Goal: Task Accomplishment & Management: Manage account settings

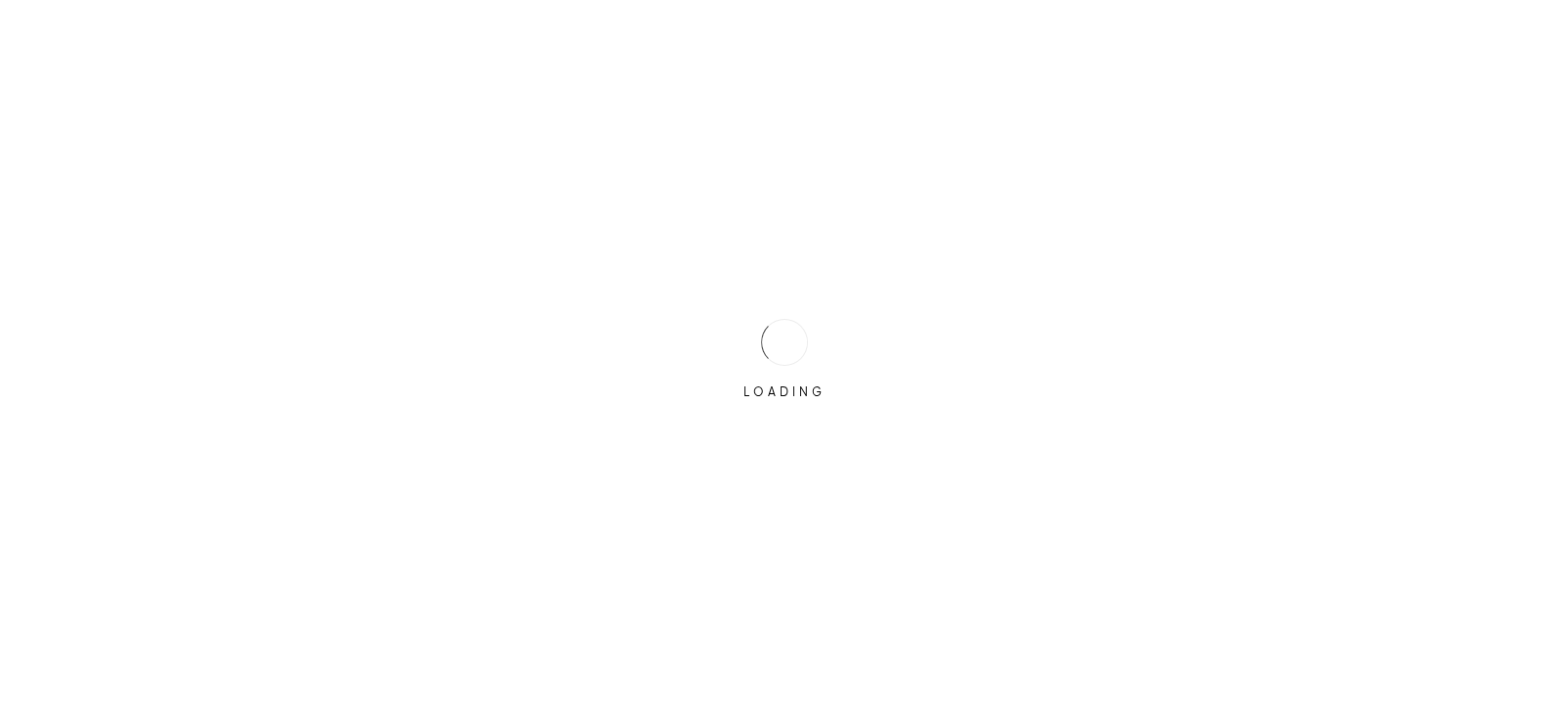
click at [760, 342] on div at bounding box center [784, 342] width 66 height 66
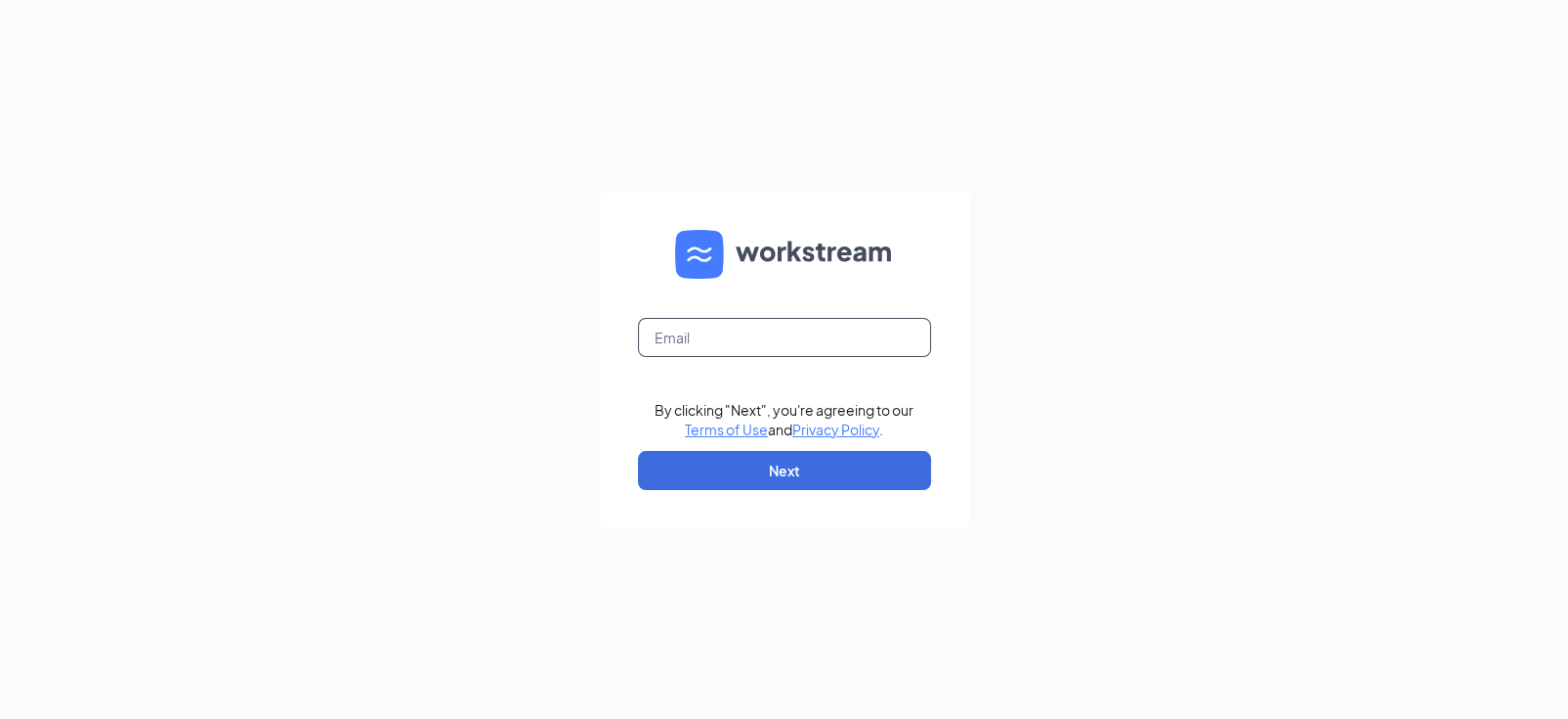
click at [743, 334] on input "text" at bounding box center [785, 337] width 293 height 39
type input "[EMAIL_ADDRESS][DOMAIN_NAME]"
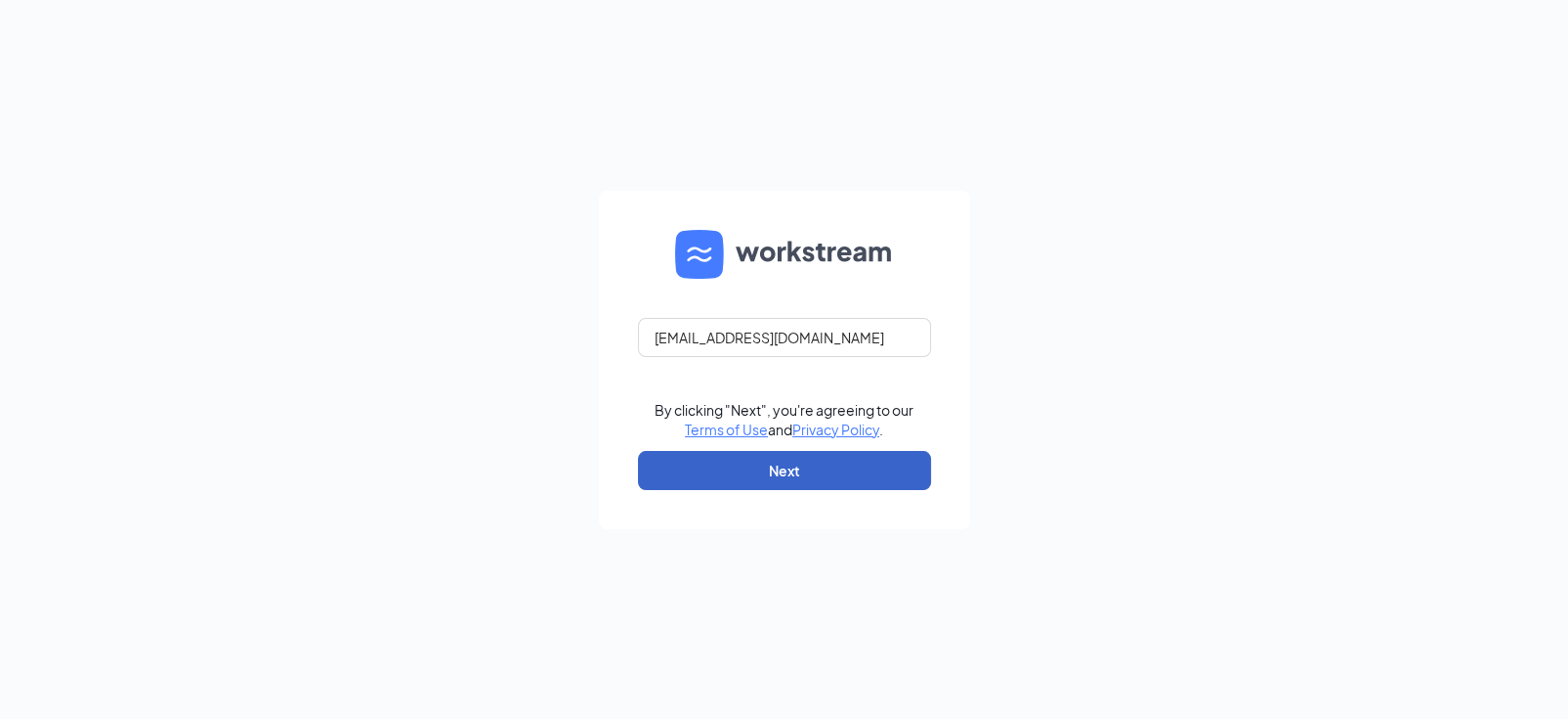
click at [798, 479] on button "Next" at bounding box center [785, 469] width 293 height 39
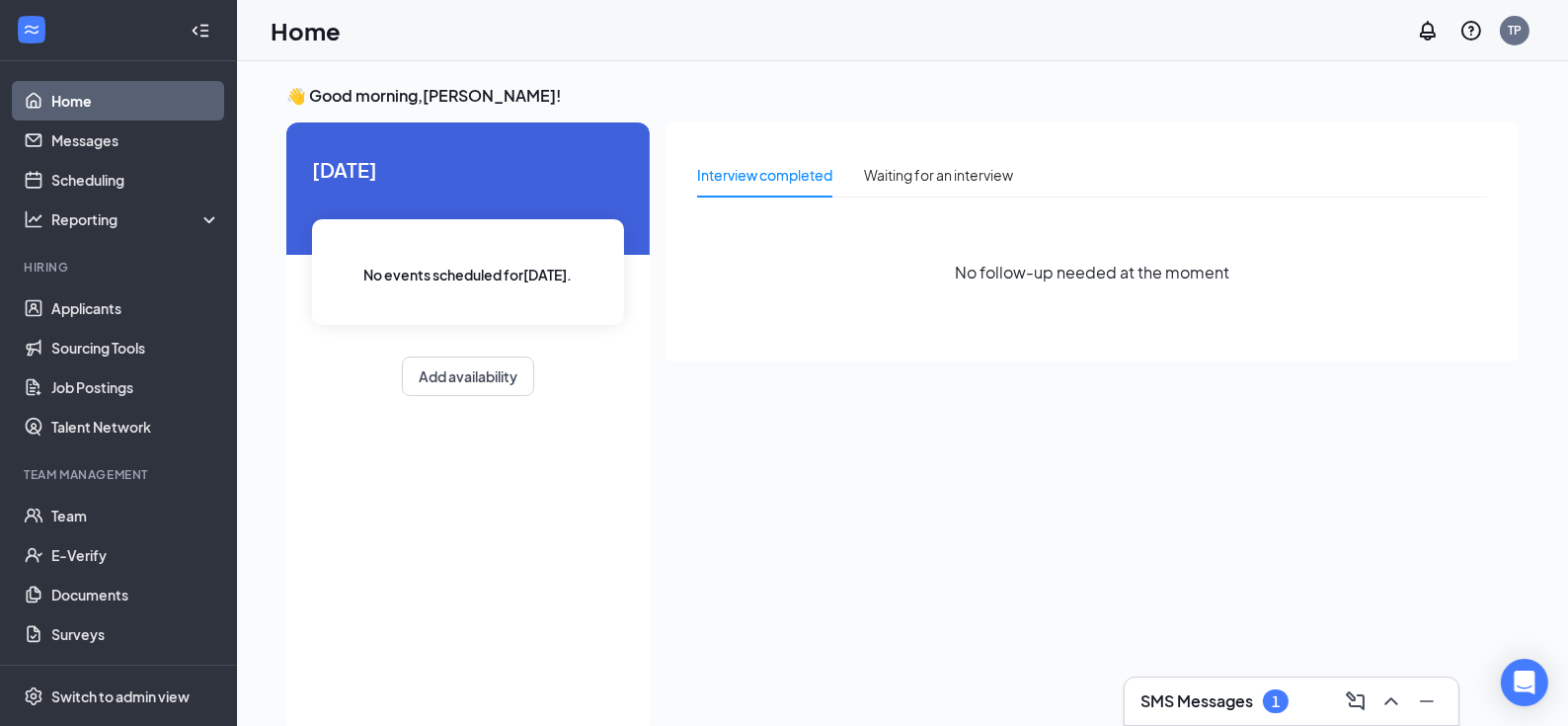
click at [1207, 693] on h3 "SMS Messages" at bounding box center [1196, 701] width 113 height 22
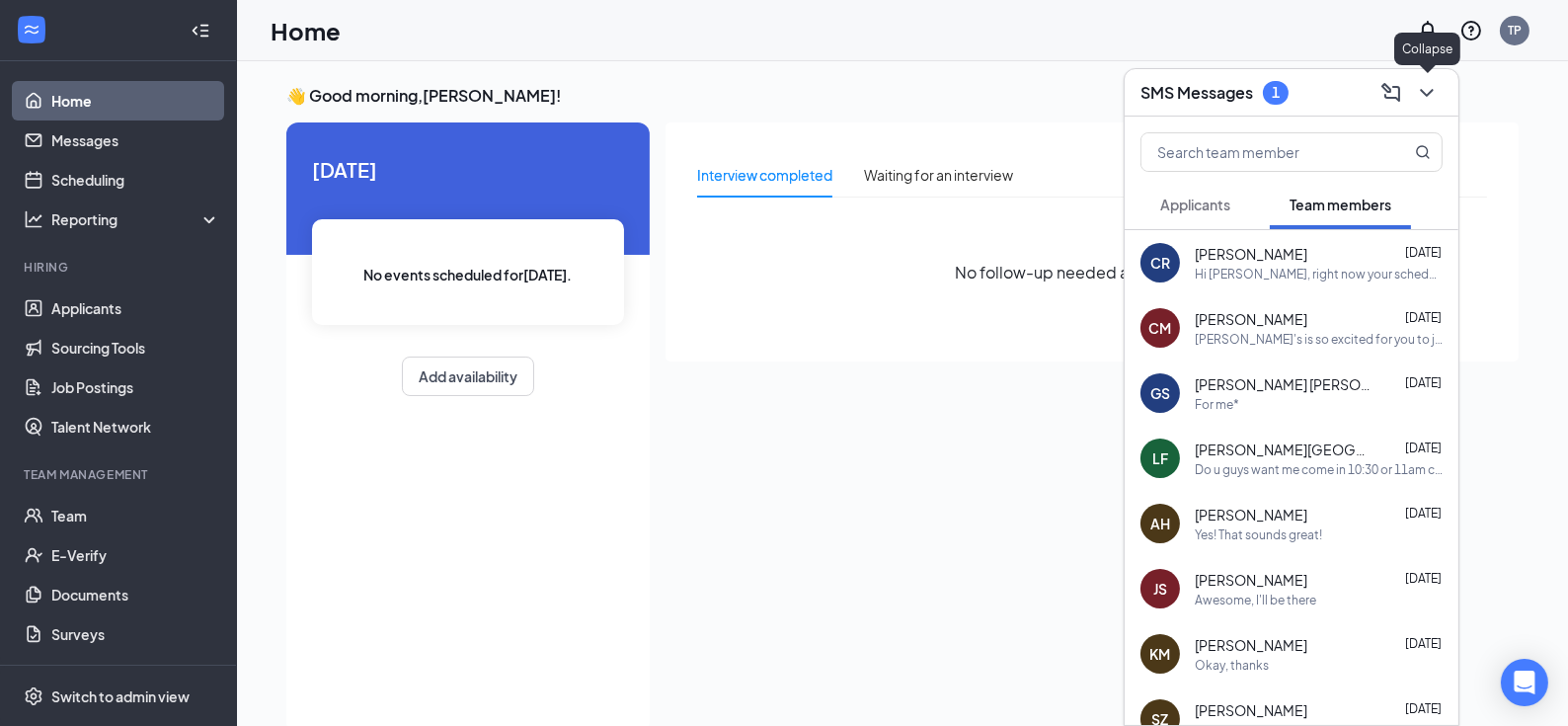
click at [1437, 95] on icon "ChevronDown" at bounding box center [1427, 93] width 24 height 24
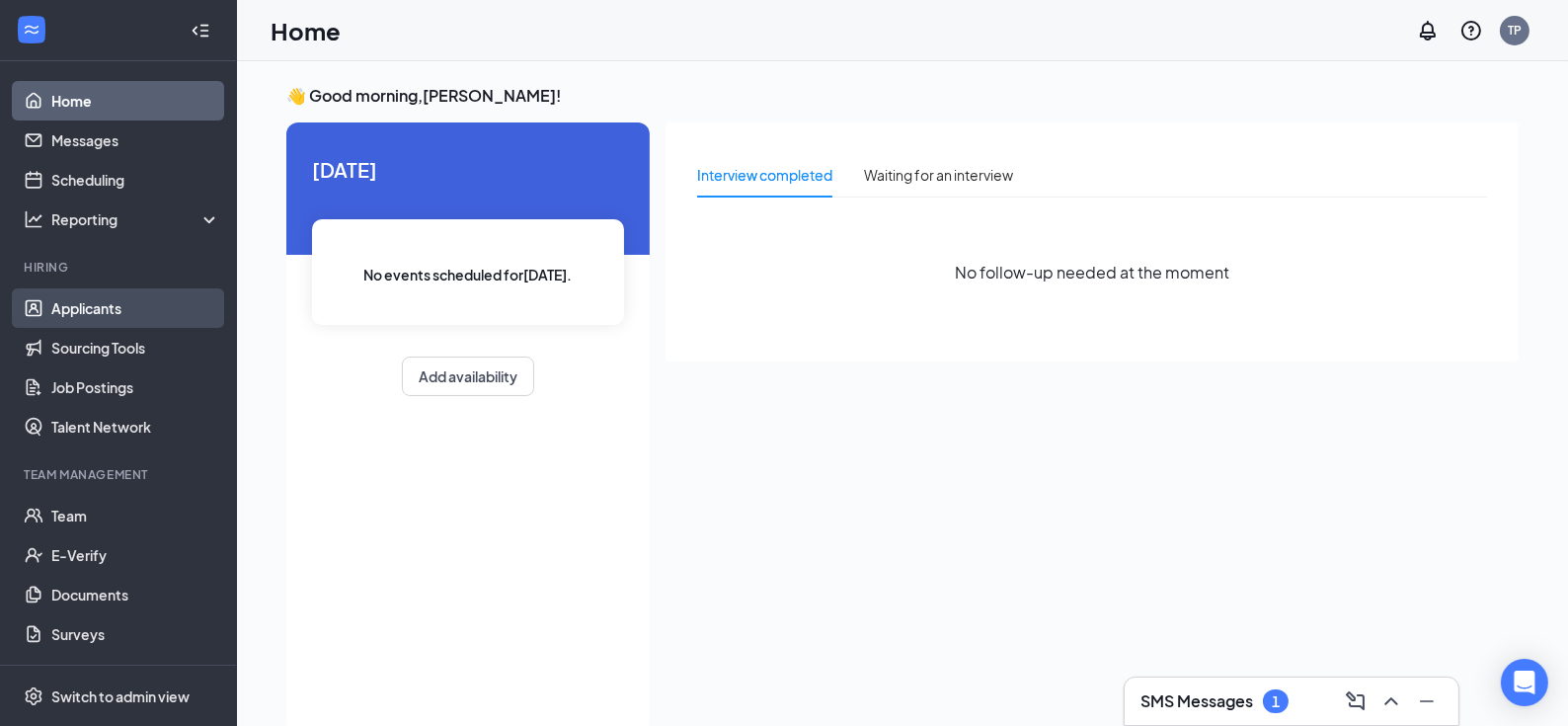
click at [119, 309] on link "Applicants" at bounding box center [135, 307] width 169 height 39
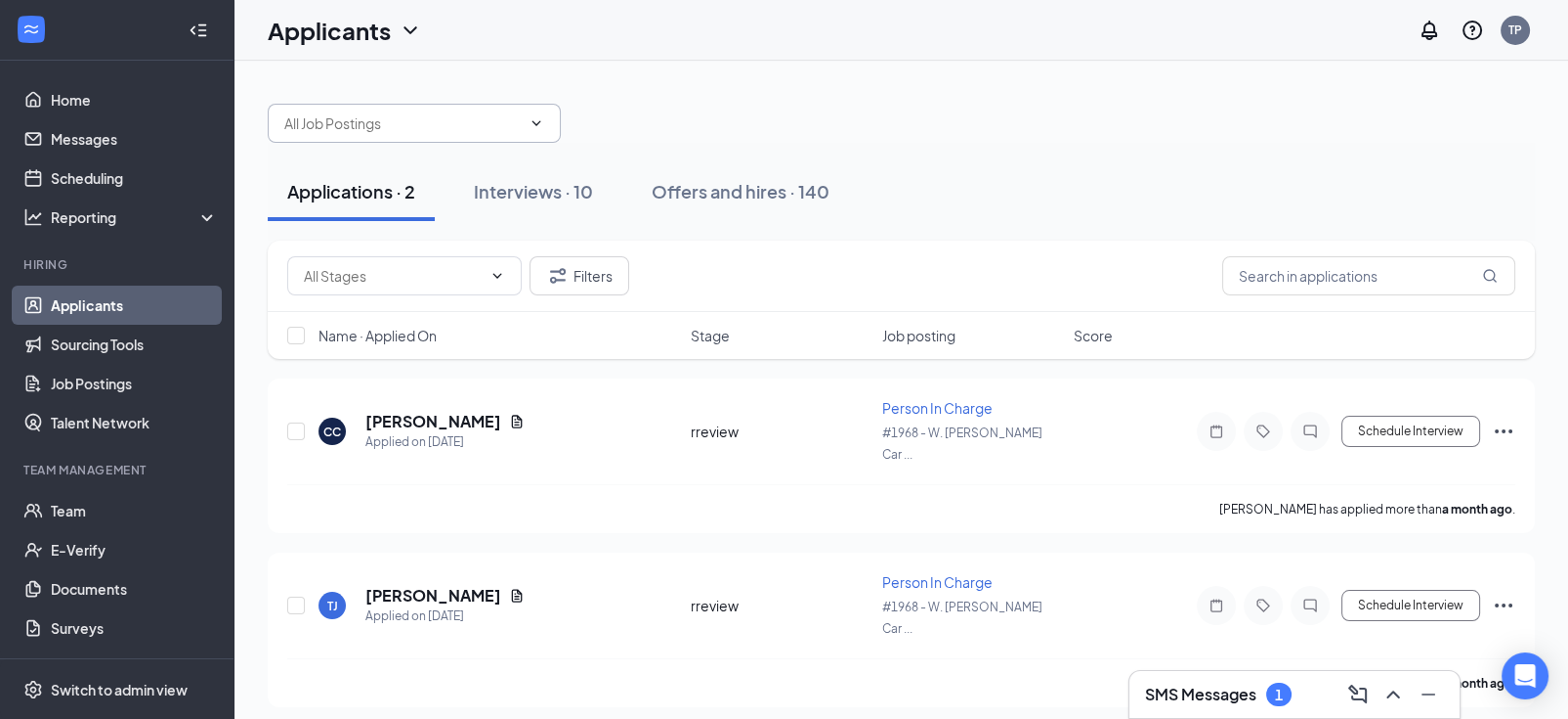
click at [404, 114] on input "text" at bounding box center [402, 124] width 237 height 22
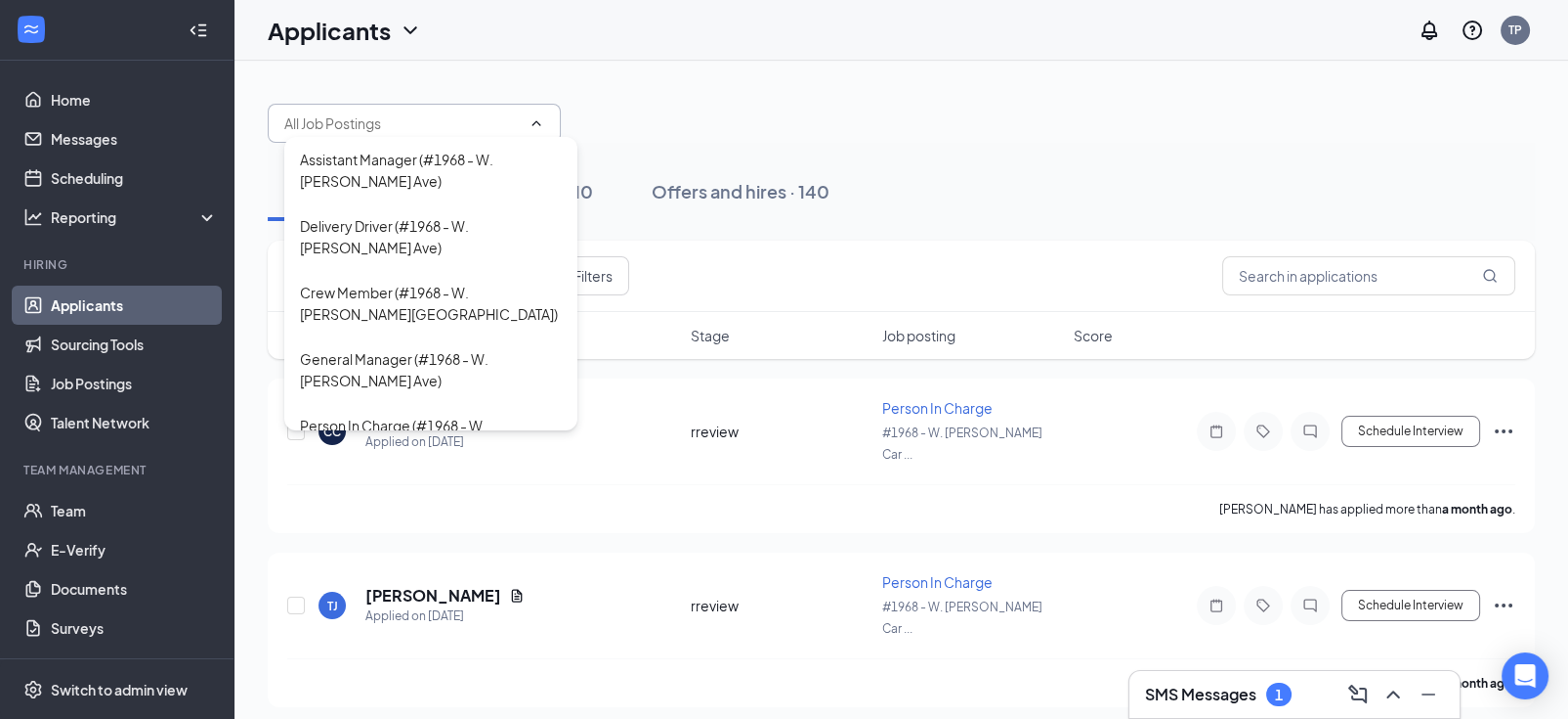
click at [404, 116] on input "text" at bounding box center [402, 124] width 237 height 22
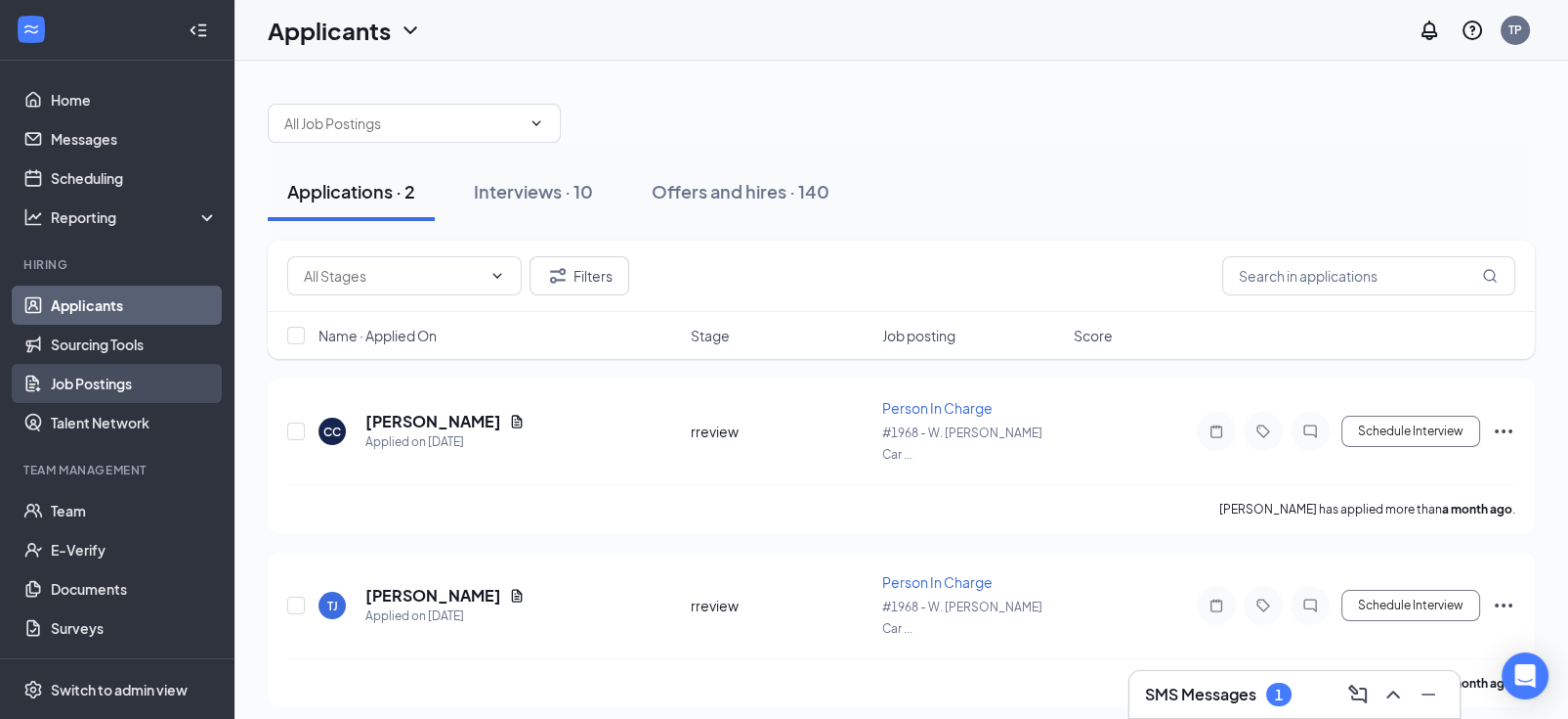
click at [146, 377] on link "Job Postings" at bounding box center [134, 382] width 167 height 39
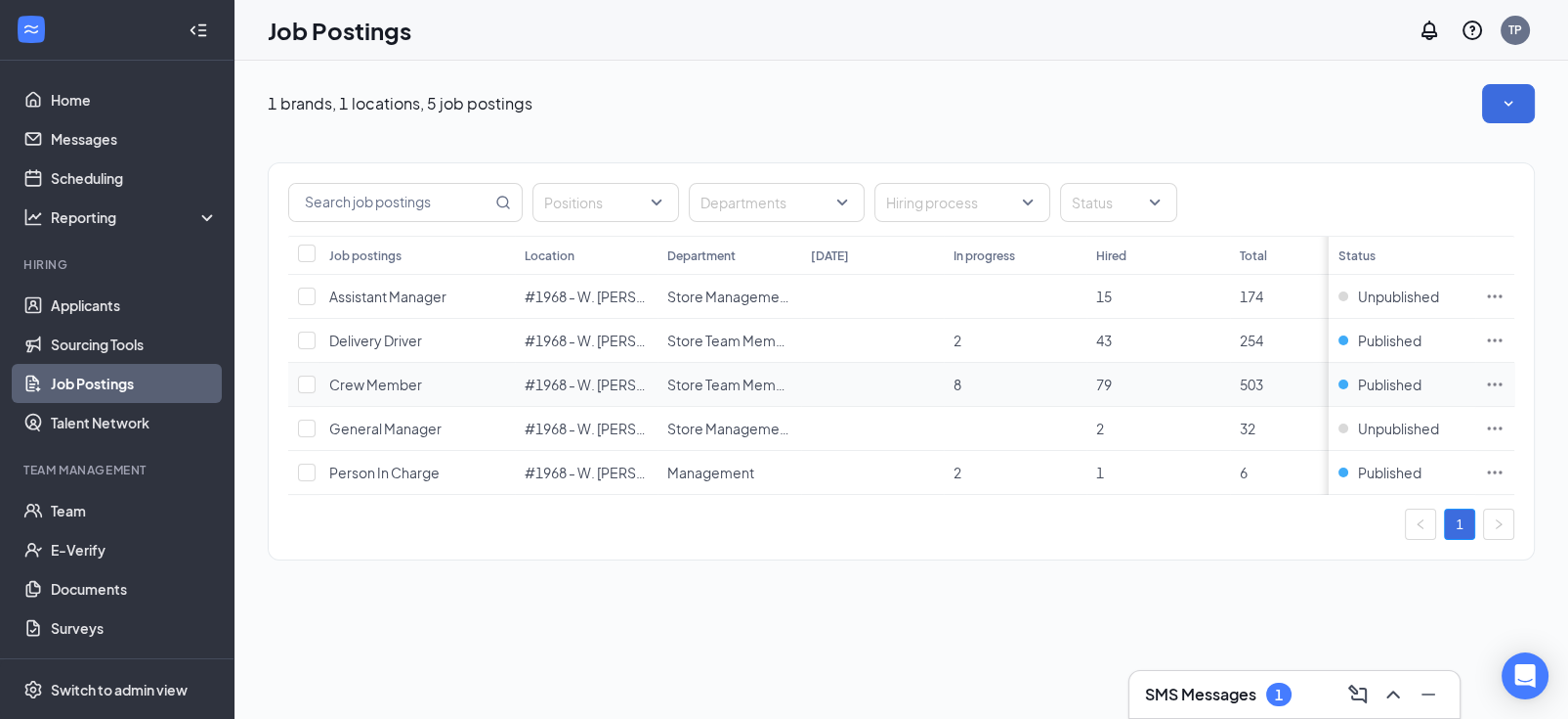
click at [394, 387] on span "Crew Member" at bounding box center [376, 384] width 93 height 18
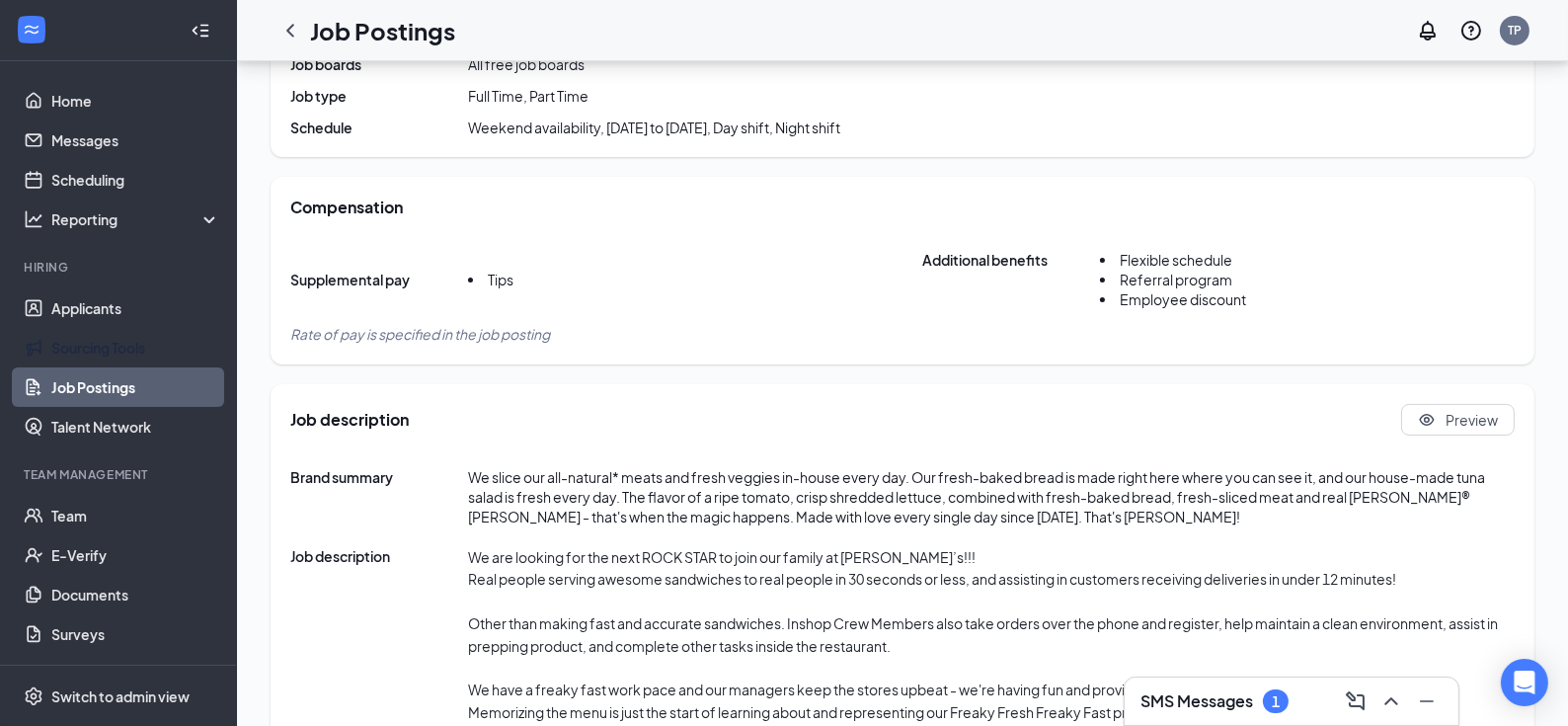
scroll to position [409, 0]
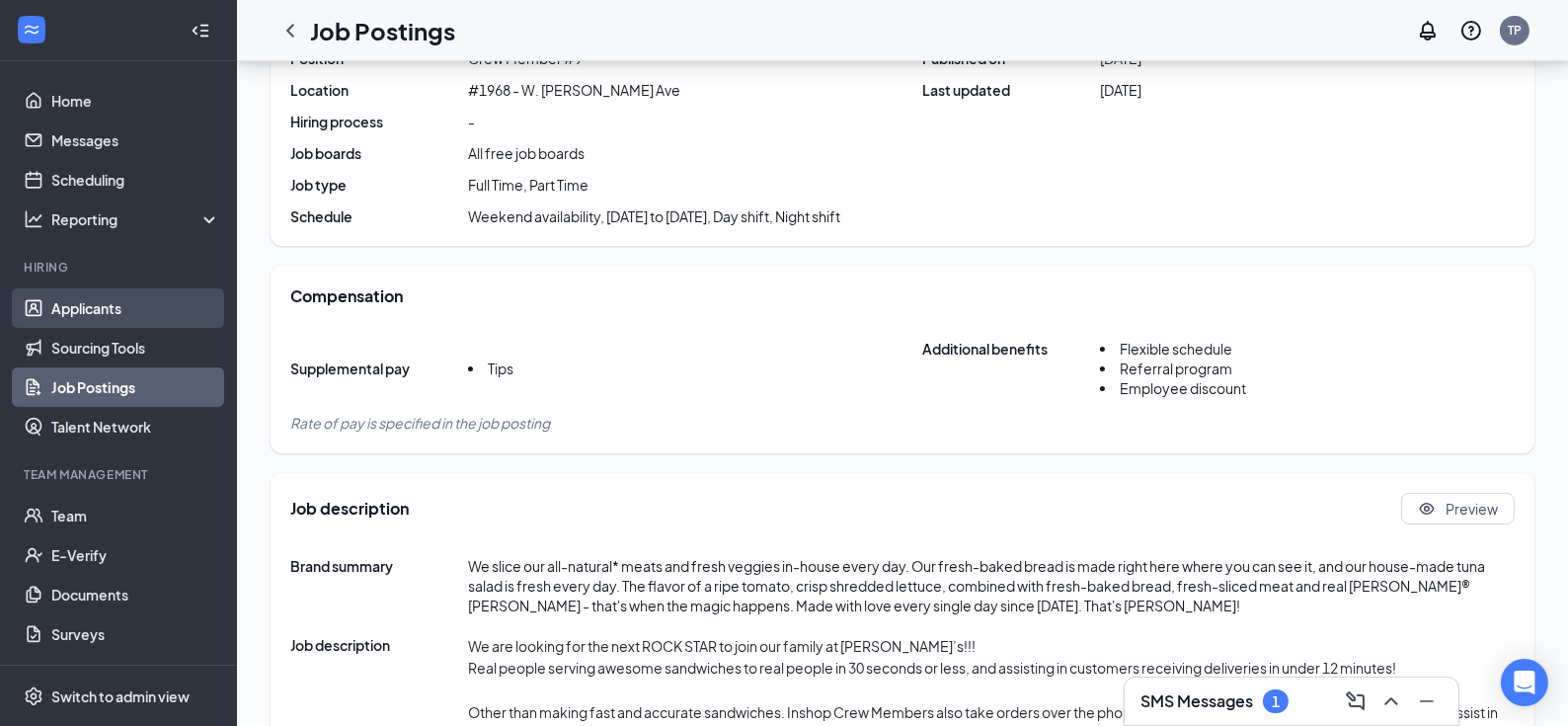
click at [108, 291] on link "Applicants" at bounding box center [135, 307] width 169 height 39
